Goal: Obtain resource: Obtain resource

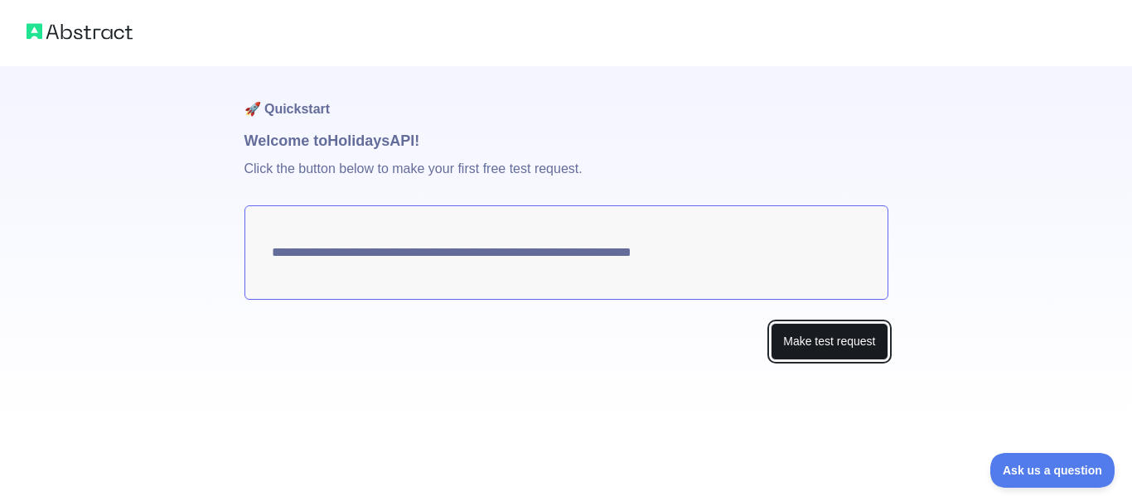
click at [803, 350] on button "Make test request" at bounding box center [829, 341] width 117 height 37
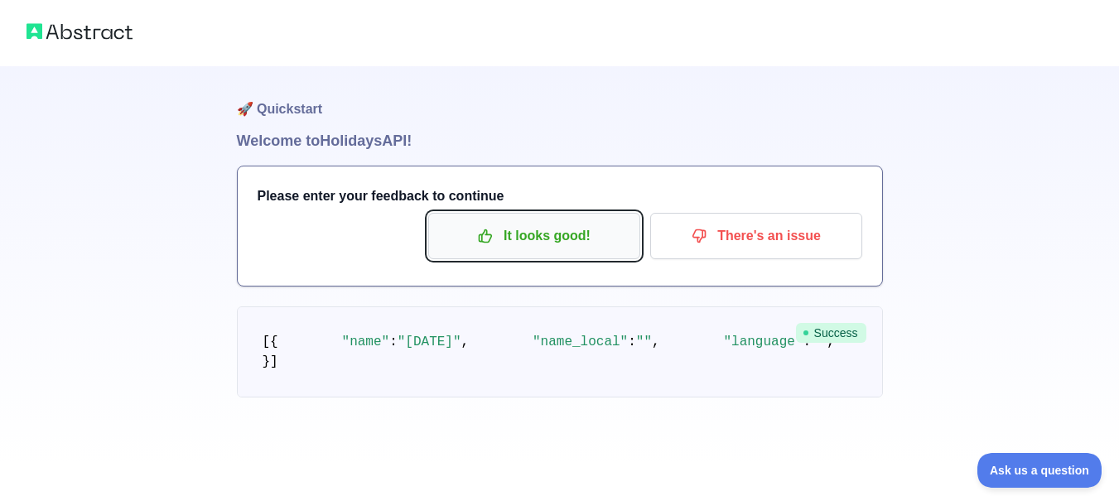
click at [474, 232] on p "It looks good!" at bounding box center [534, 236] width 187 height 28
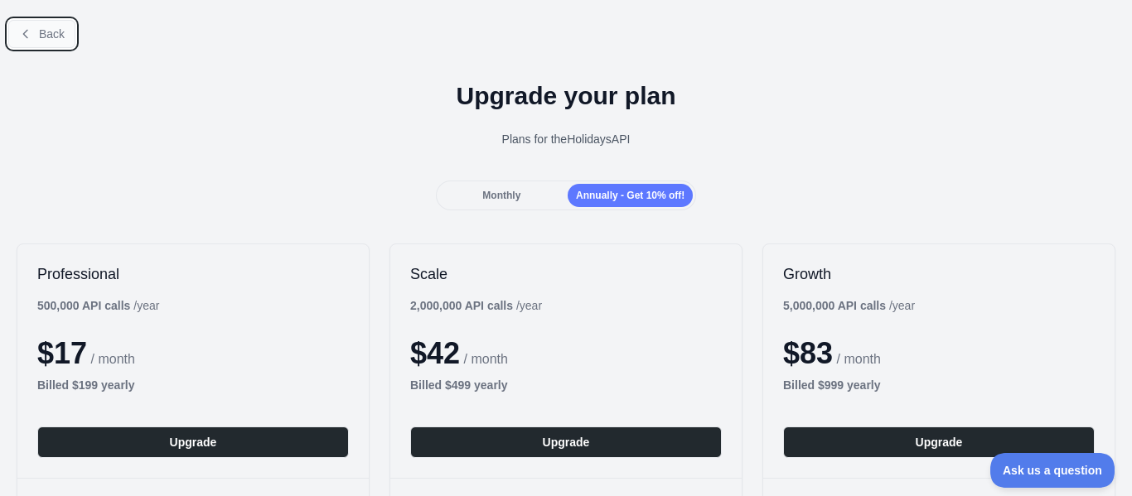
click at [52, 43] on button "Back" at bounding box center [41, 34] width 67 height 28
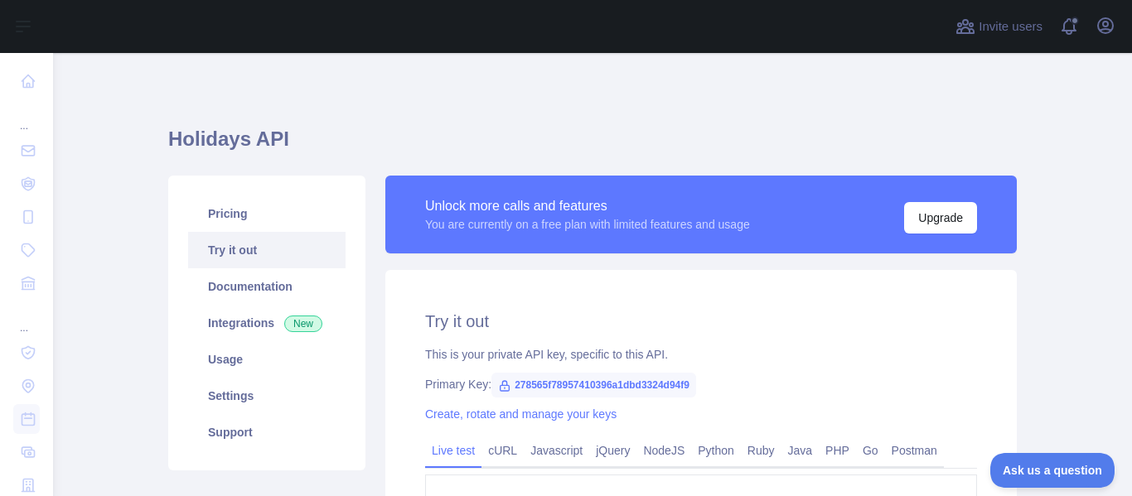
scroll to position [197, 0]
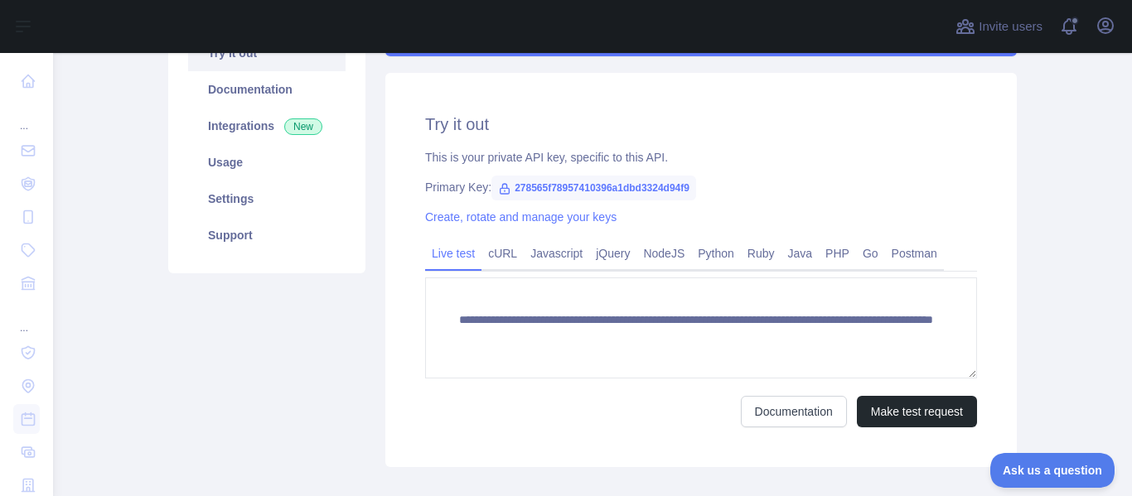
click at [572, 189] on span "278565f78957410396a1dbd3324d94f9" at bounding box center [593, 188] width 205 height 25
drag, startPoint x: 500, startPoint y: 191, endPoint x: 724, endPoint y: 190, distance: 224.5
click at [724, 190] on div "Primary Key: 278565f78957410396a1dbd3324d94f9" at bounding box center [701, 187] width 552 height 17
copy span "278565f78957410396a1dbd3324d94f9"
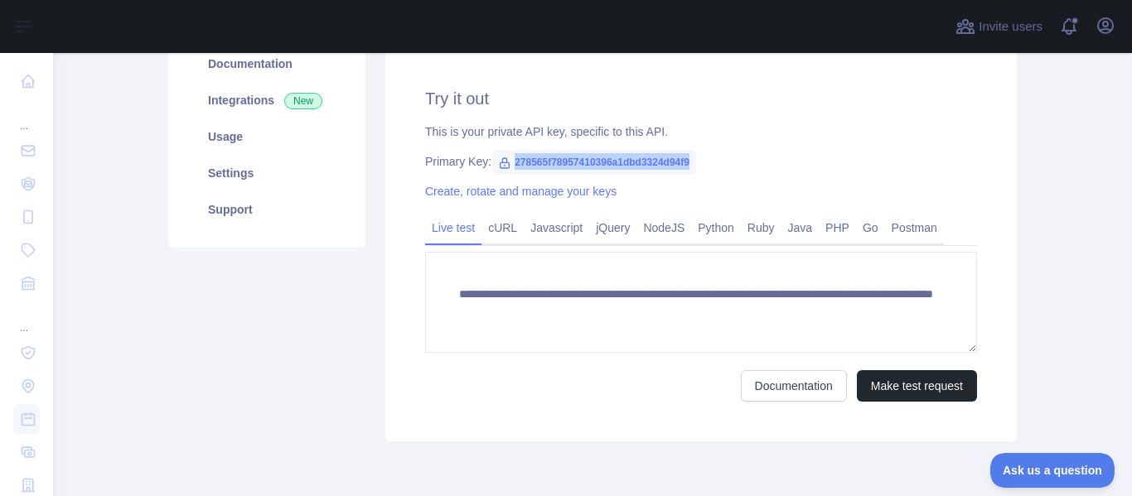
scroll to position [213, 0]
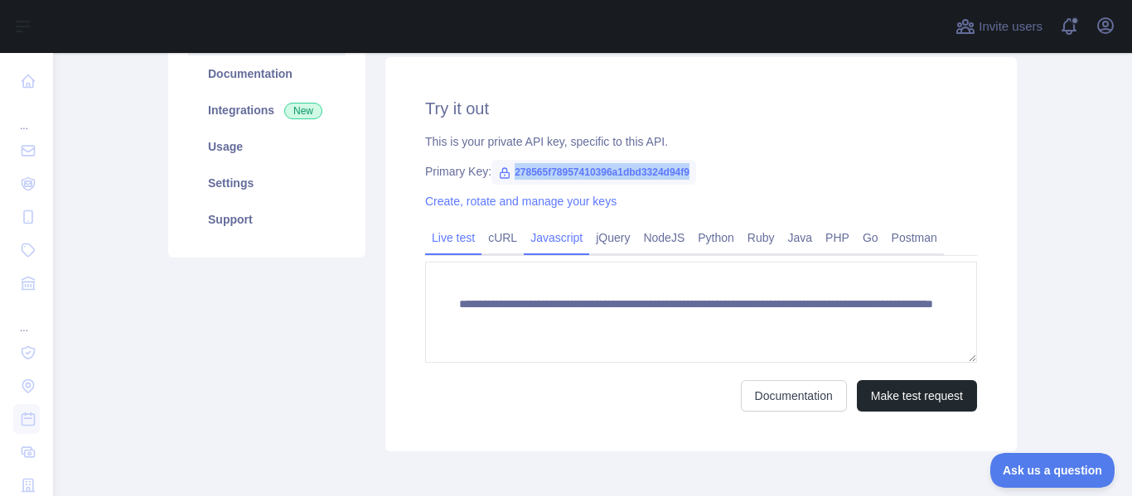
click at [561, 245] on link "Javascript" at bounding box center [556, 238] width 65 height 27
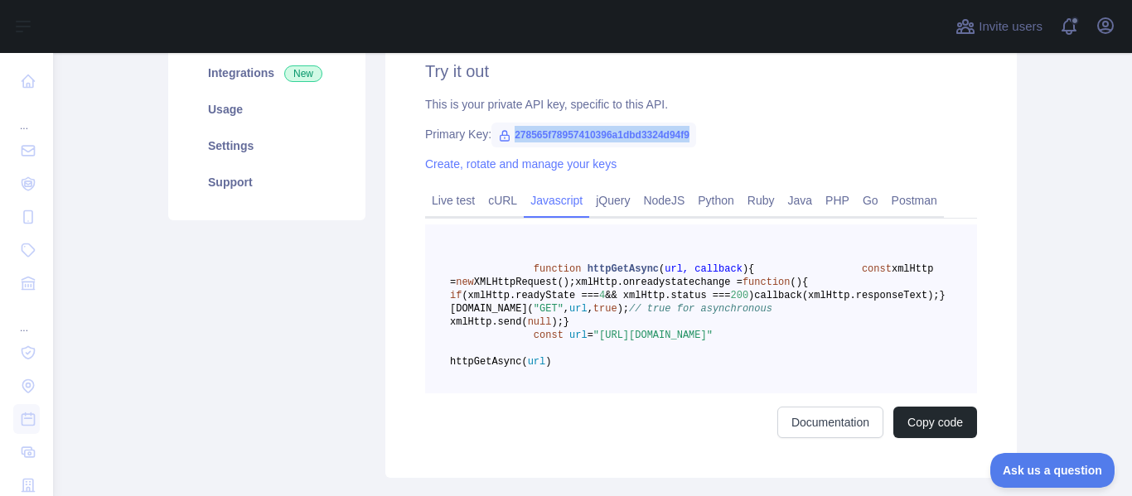
scroll to position [251, 0]
click at [660, 201] on link "NodeJS" at bounding box center [663, 199] width 55 height 27
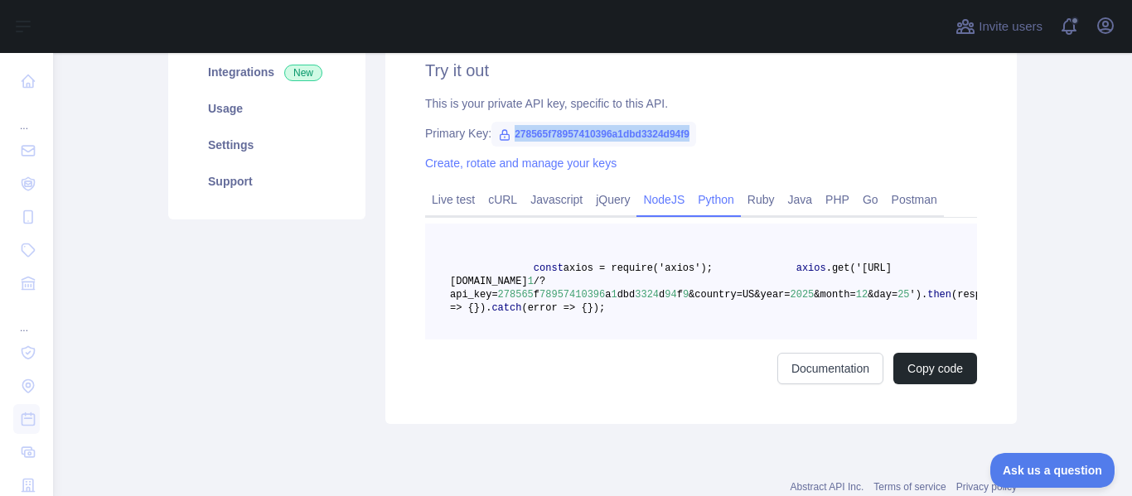
click at [712, 201] on link "Python" at bounding box center [716, 199] width 50 height 27
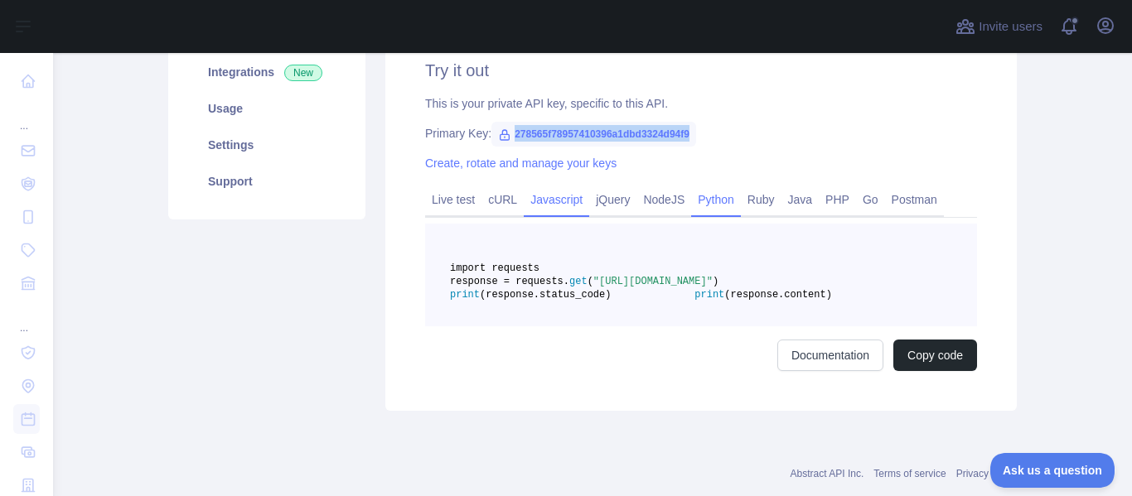
click at [556, 198] on link "Javascript" at bounding box center [556, 199] width 65 height 27
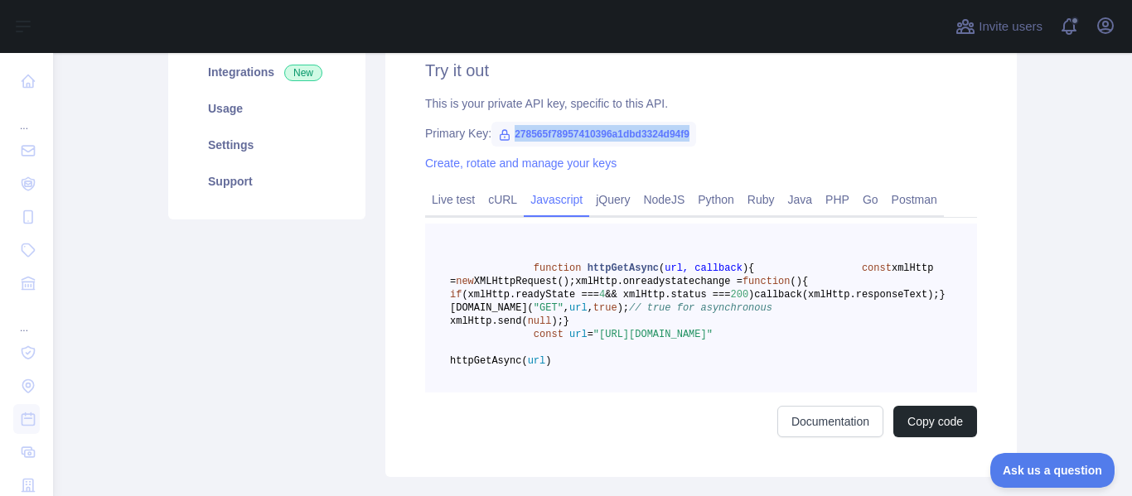
copy span "278565f78957410396a1dbd3324d94f9"
